Goal: Navigation & Orientation: Find specific page/section

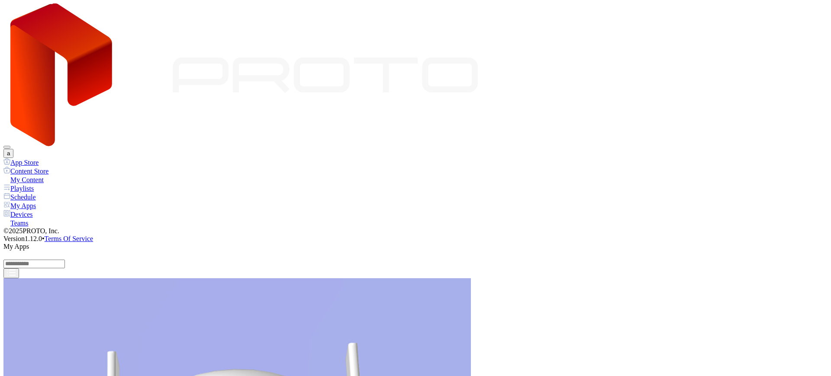
scroll to position [115, 0]
click at [33, 210] on div "Devices" at bounding box center [415, 214] width 824 height 9
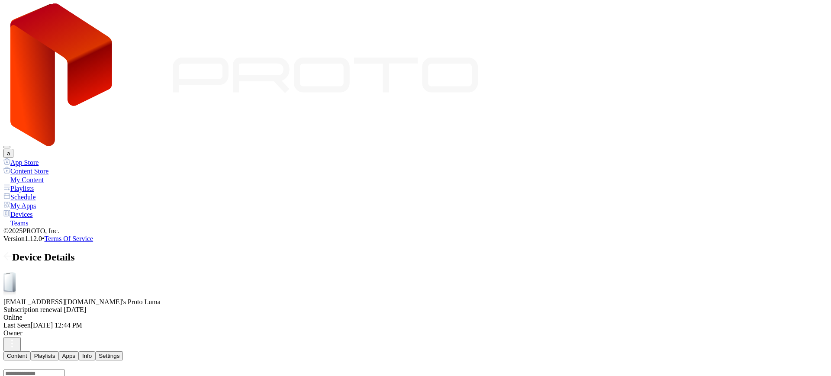
click at [119, 353] on div "Settings" at bounding box center [109, 356] width 21 height 6
